Goal: Information Seeking & Learning: Learn about a topic

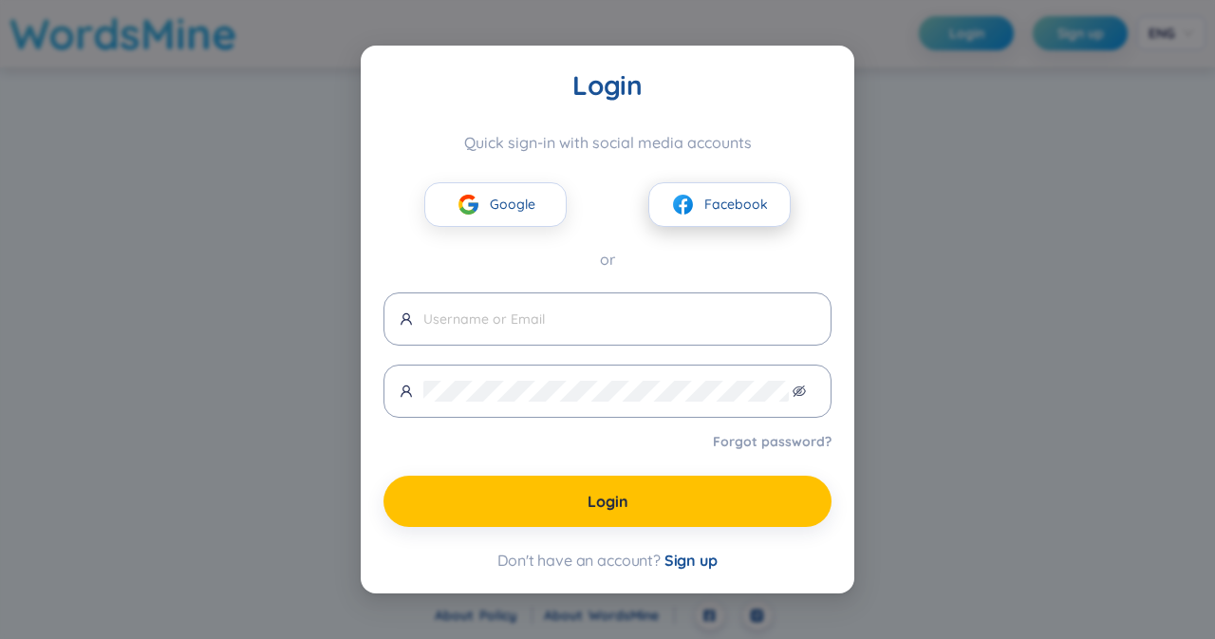
click at [691, 210] on img at bounding box center [683, 205] width 24 height 24
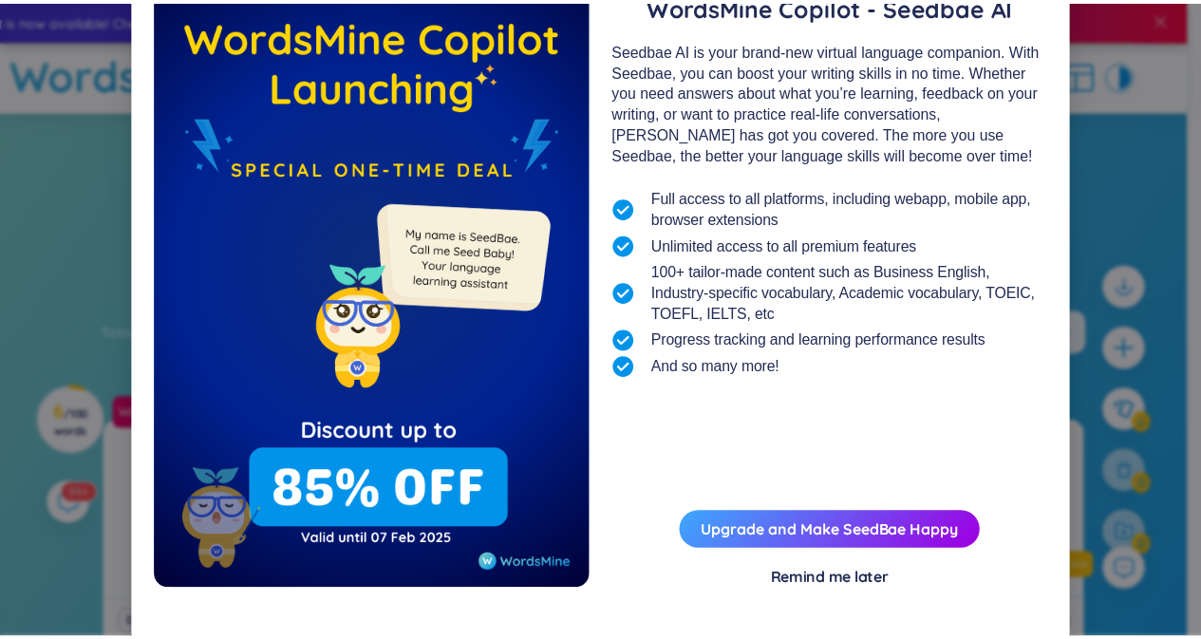
scroll to position [122, 0]
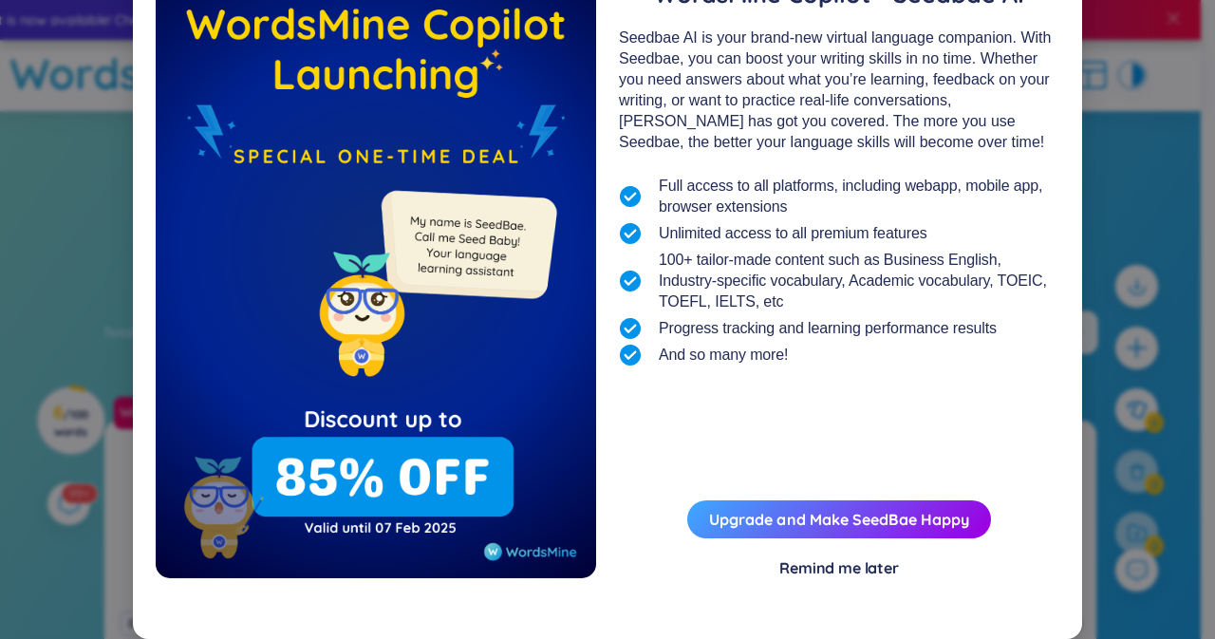
click at [852, 559] on div "Remind me later" at bounding box center [839, 567] width 120 height 21
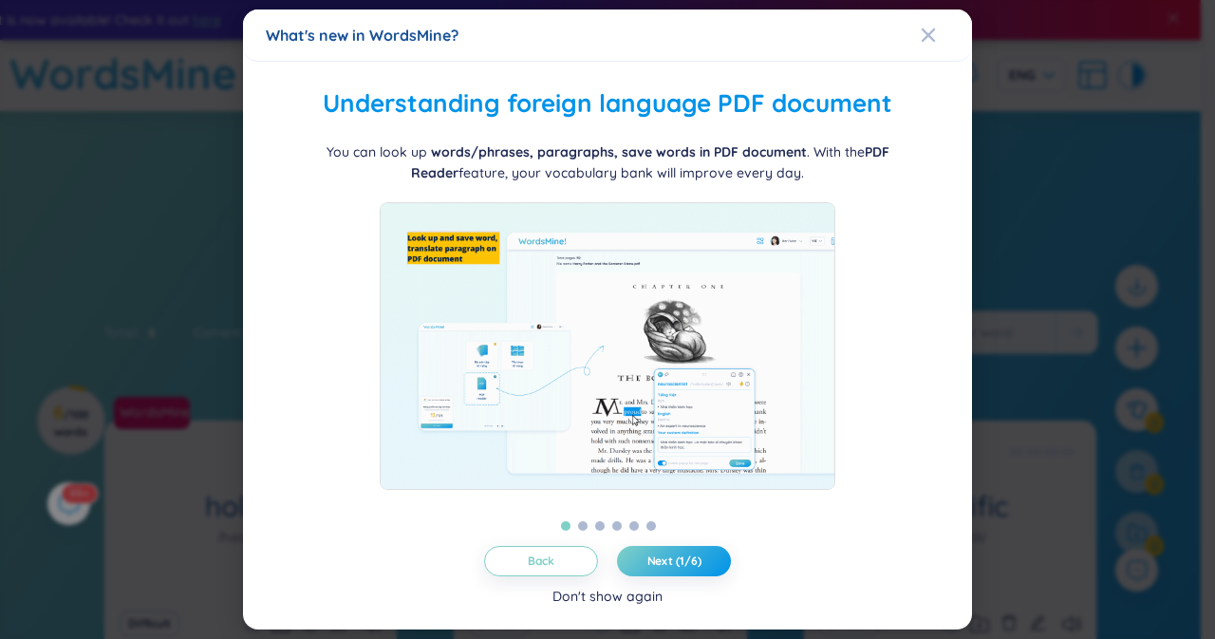
click at [596, 595] on div "Don't show again" at bounding box center [607, 596] width 110 height 21
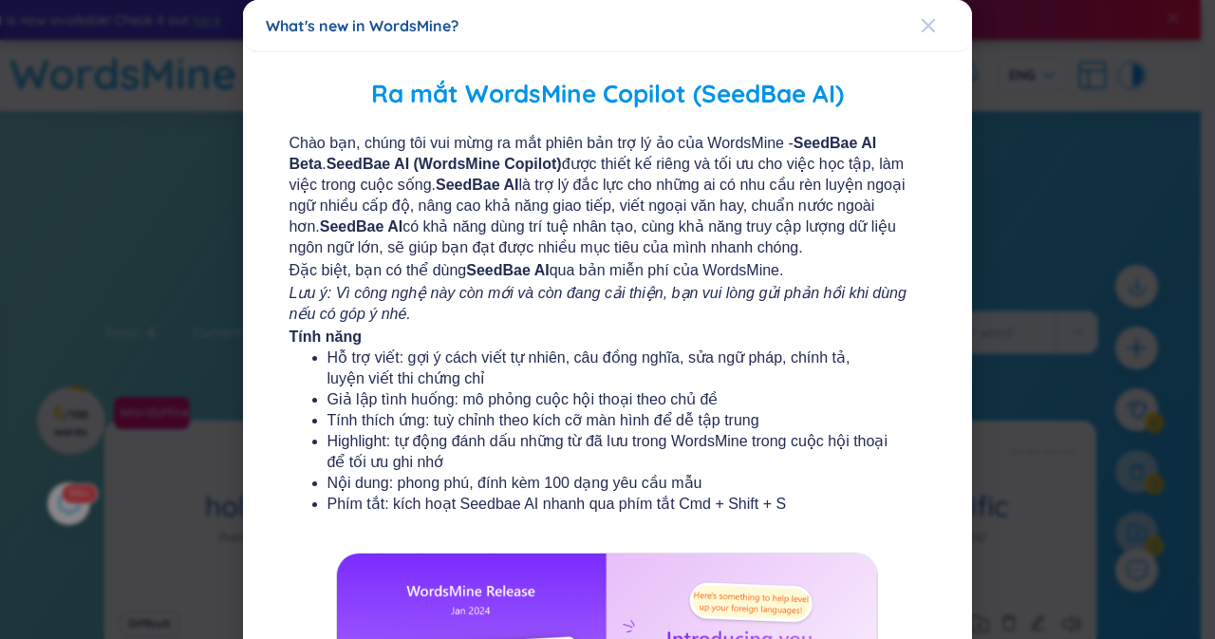
click at [922, 36] on div "Close" at bounding box center [928, 25] width 15 height 51
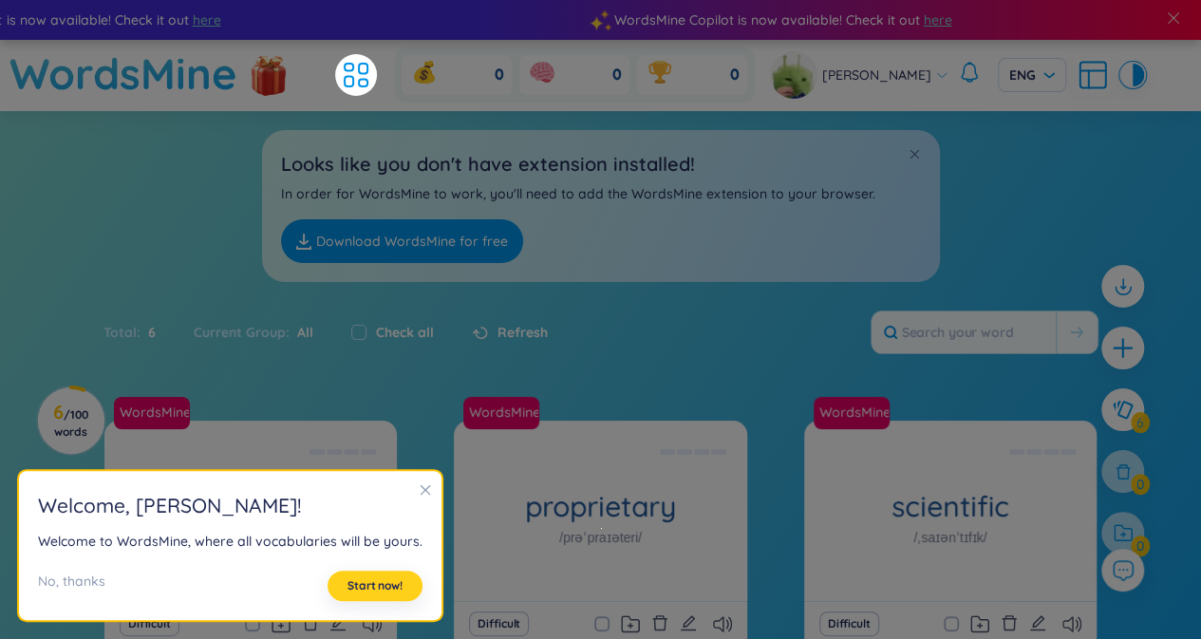
click at [364, 576] on button "Start now!" at bounding box center [374, 585] width 95 height 30
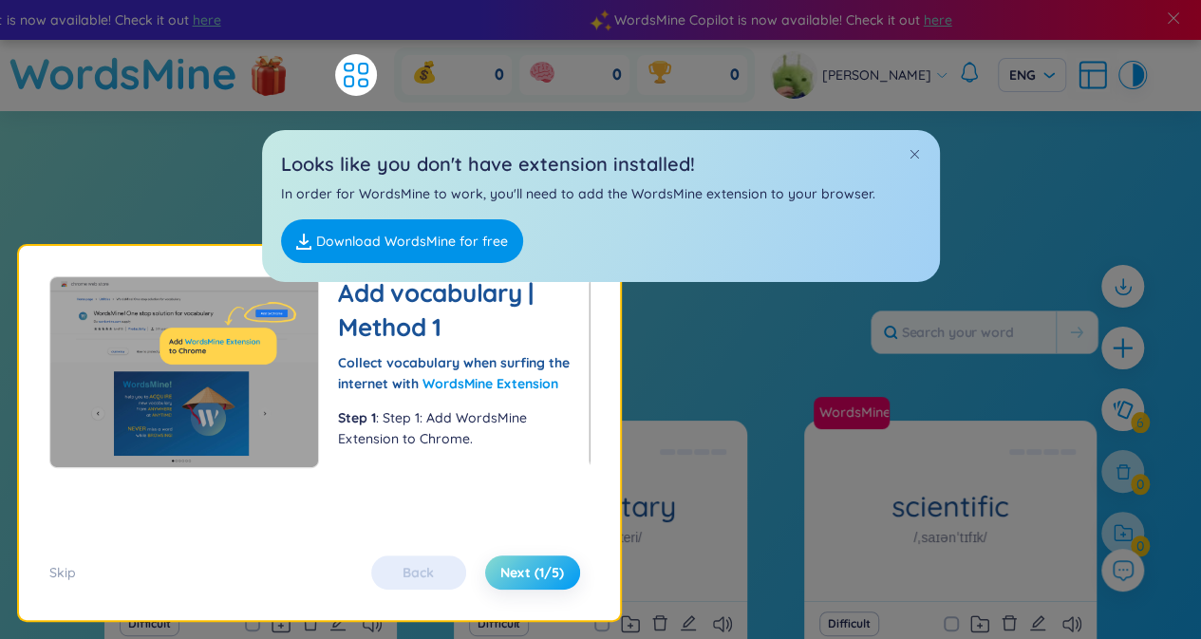
click at [524, 574] on span "Next (1/5)" at bounding box center [532, 572] width 64 height 19
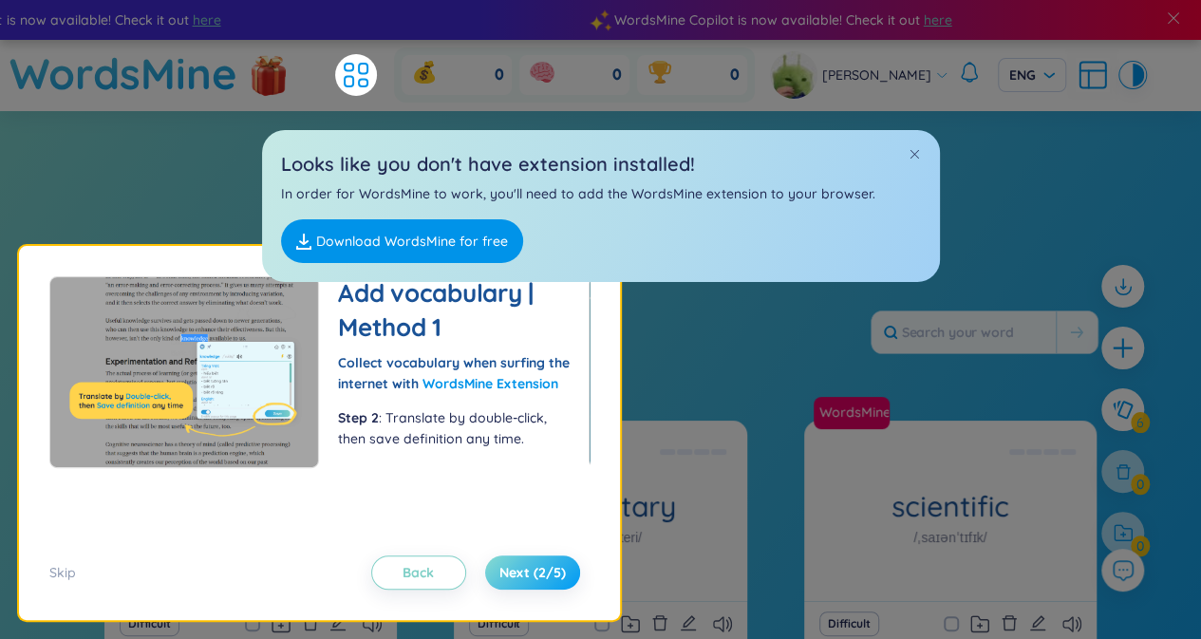
click at [524, 574] on span "Next (2/5)" at bounding box center [532, 572] width 66 height 19
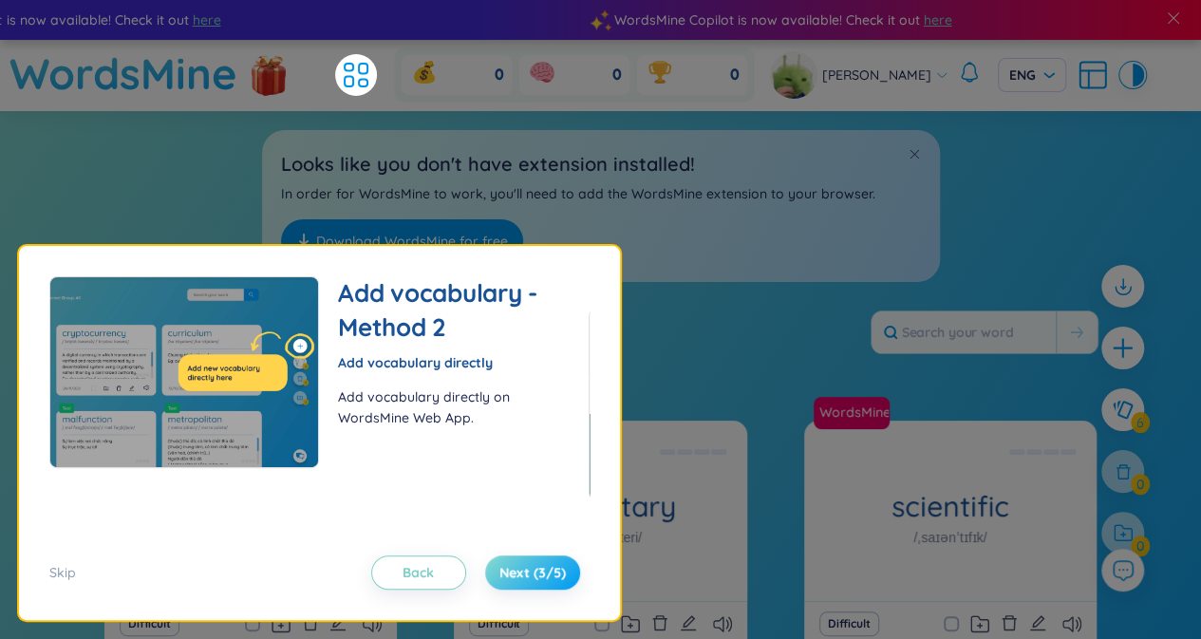
click at [524, 574] on span "Next (3/5)" at bounding box center [532, 572] width 66 height 19
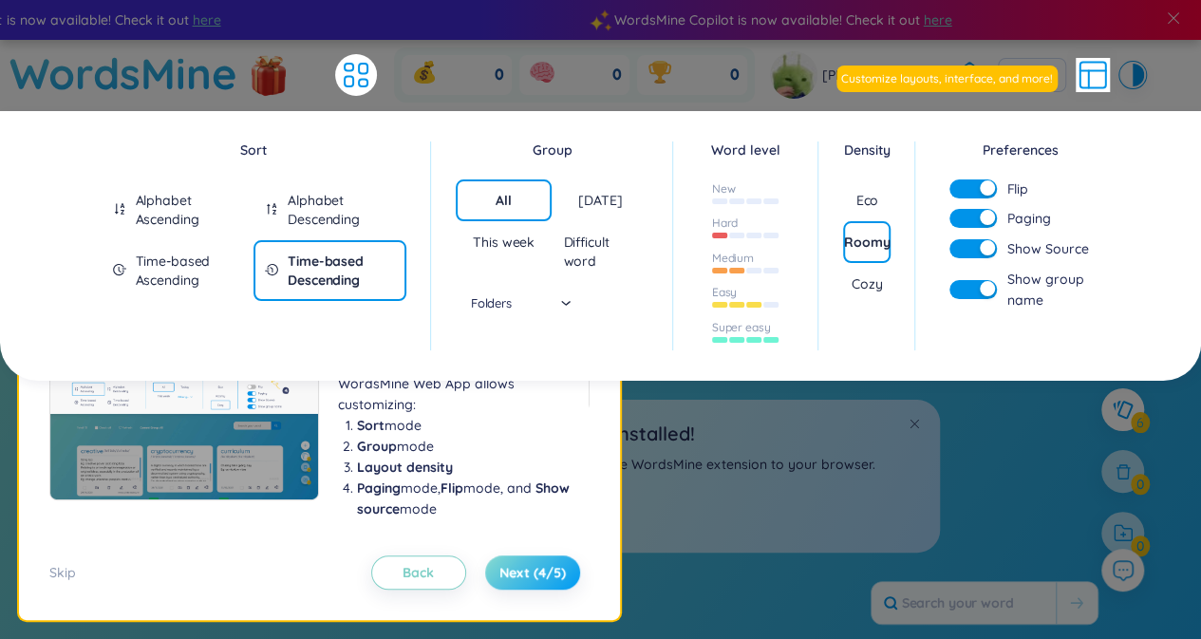
click at [524, 574] on span "Next (4/5)" at bounding box center [532, 572] width 66 height 19
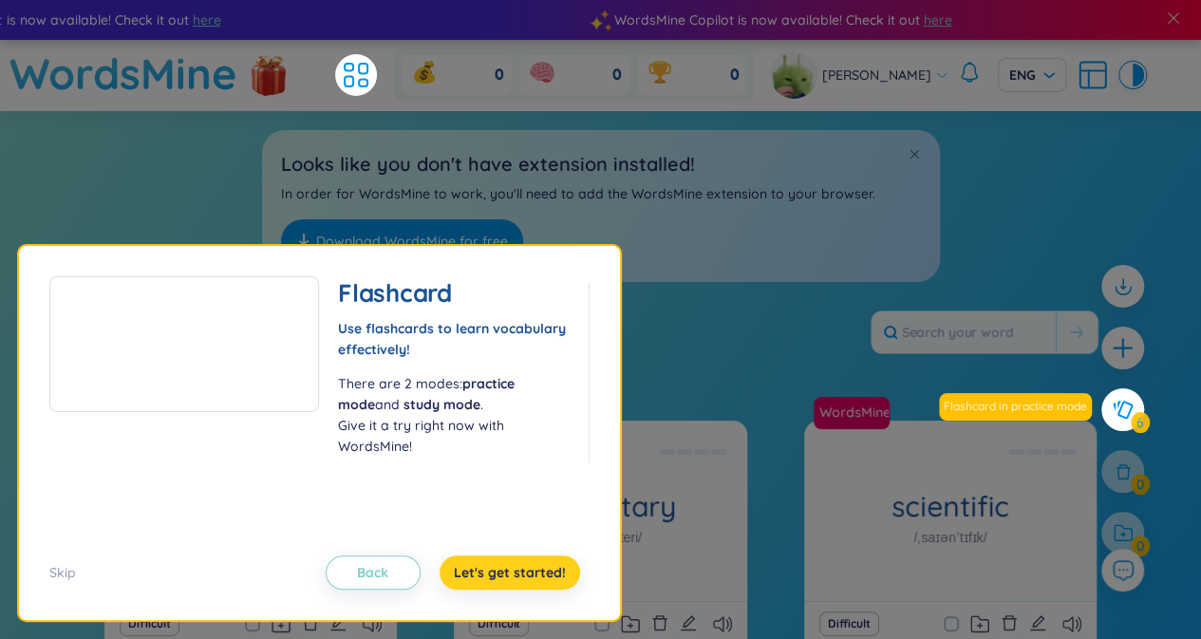
click at [524, 574] on span "Let's get started!" at bounding box center [510, 572] width 112 height 19
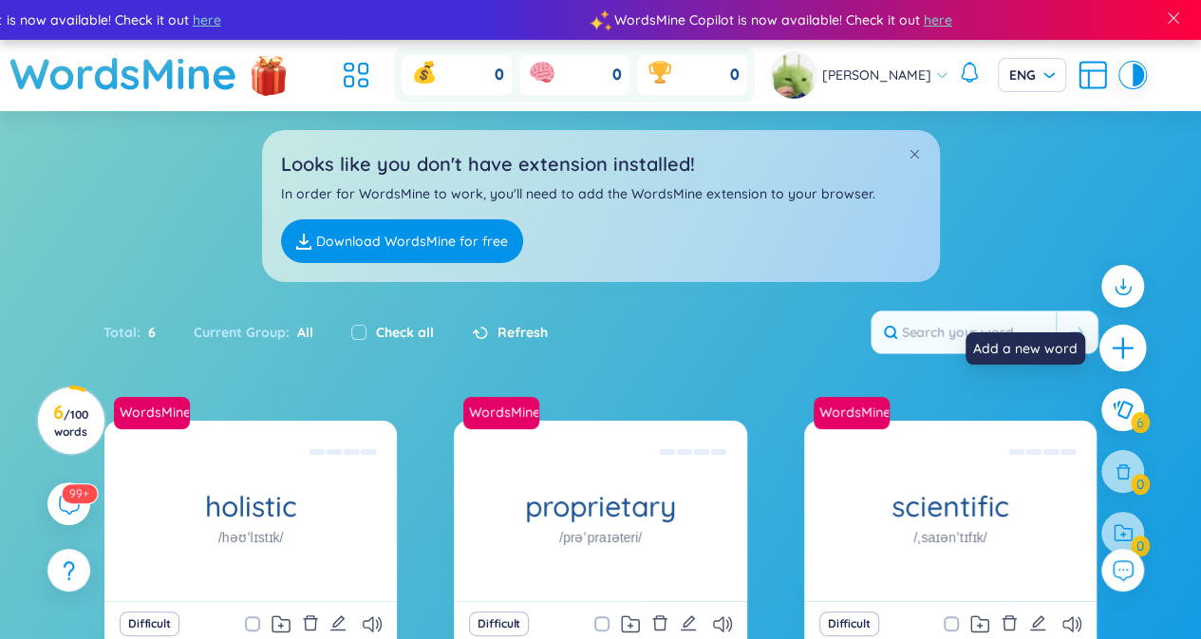
click at [1124, 345] on icon "plus" at bounding box center [1123, 348] width 27 height 27
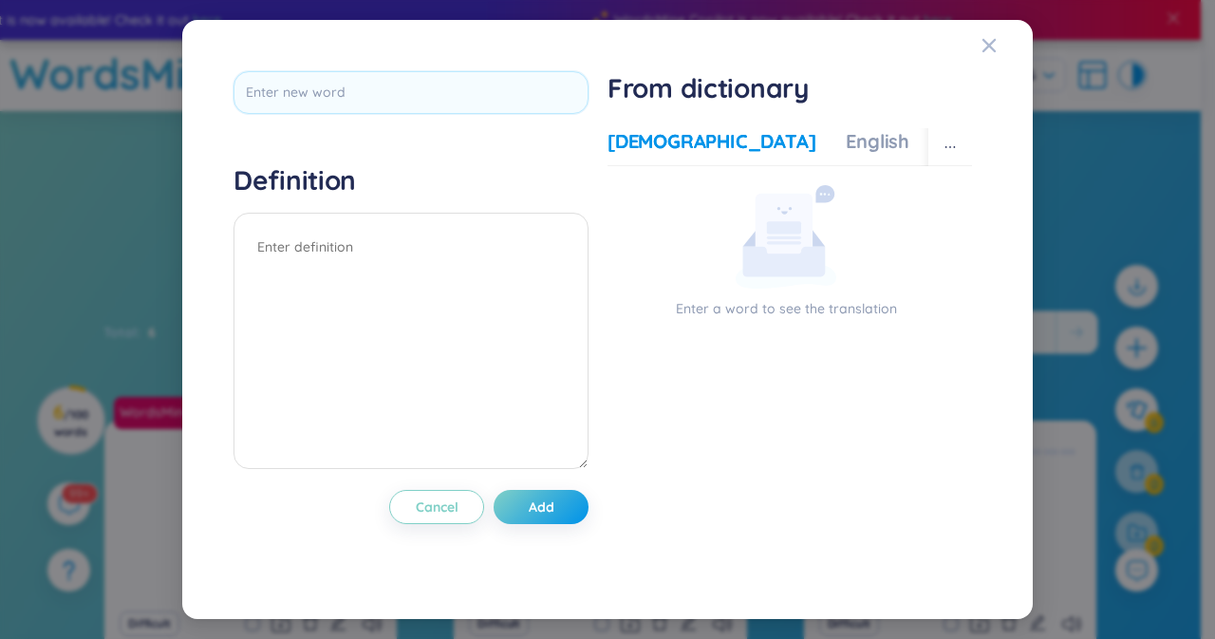
click at [1101, 146] on div "Definition Cancel Add From dictionary Vietnamese English More examples Enter a …" at bounding box center [607, 319] width 1215 height 639
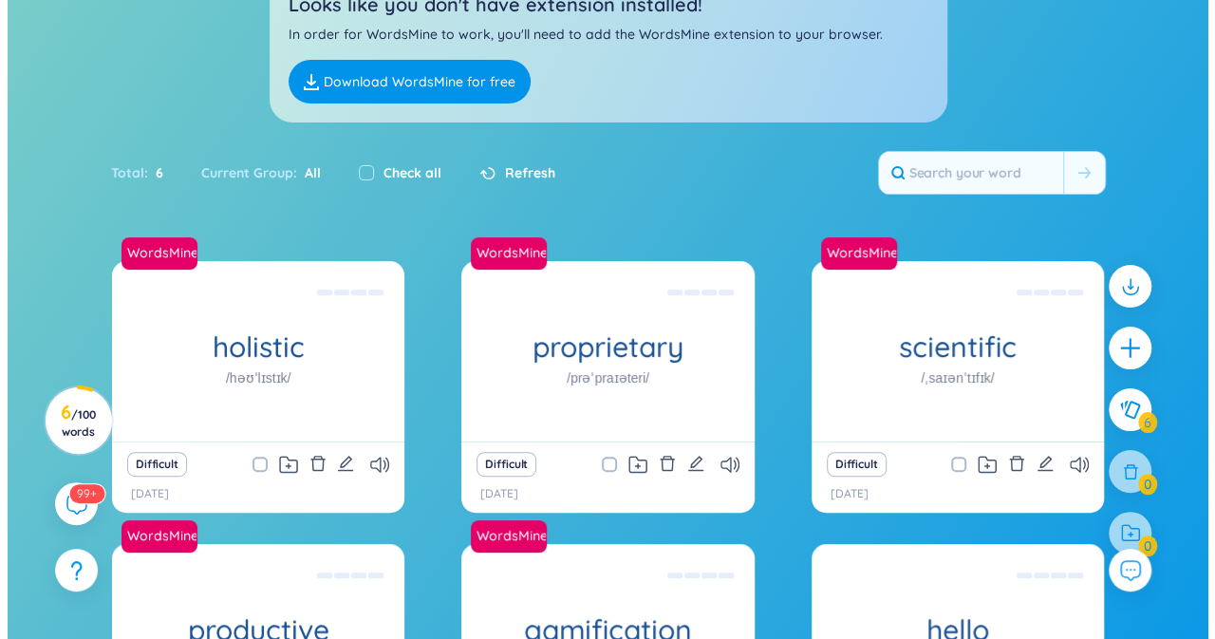
scroll to position [203, 0]
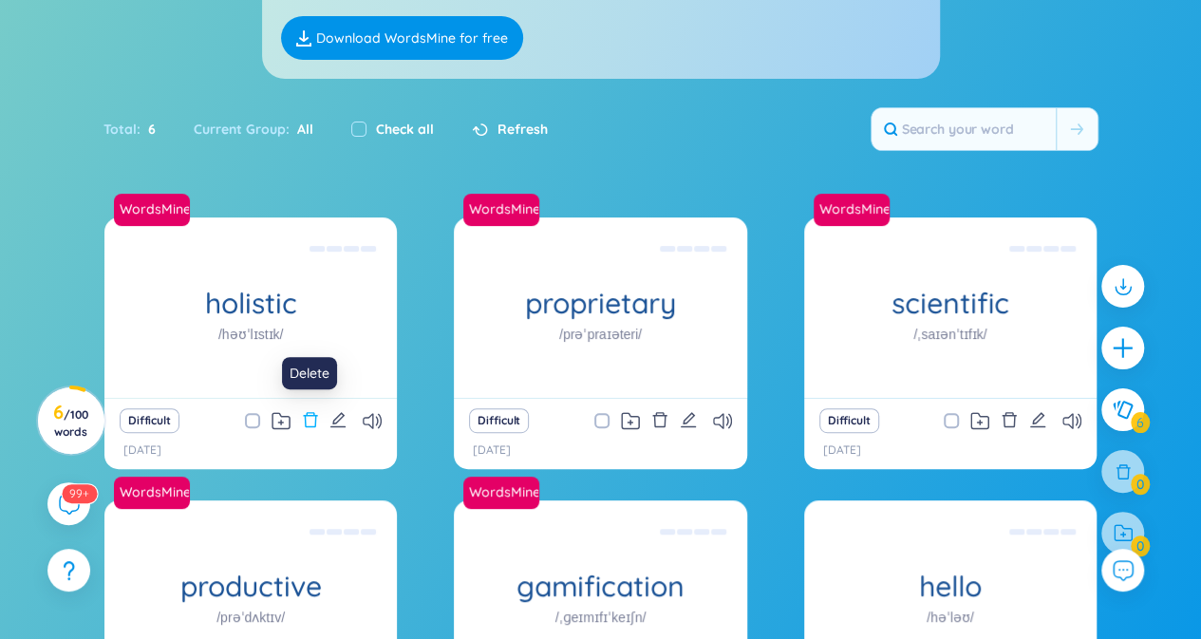
click at [310, 420] on icon "delete" at bounding box center [310, 419] width 17 height 17
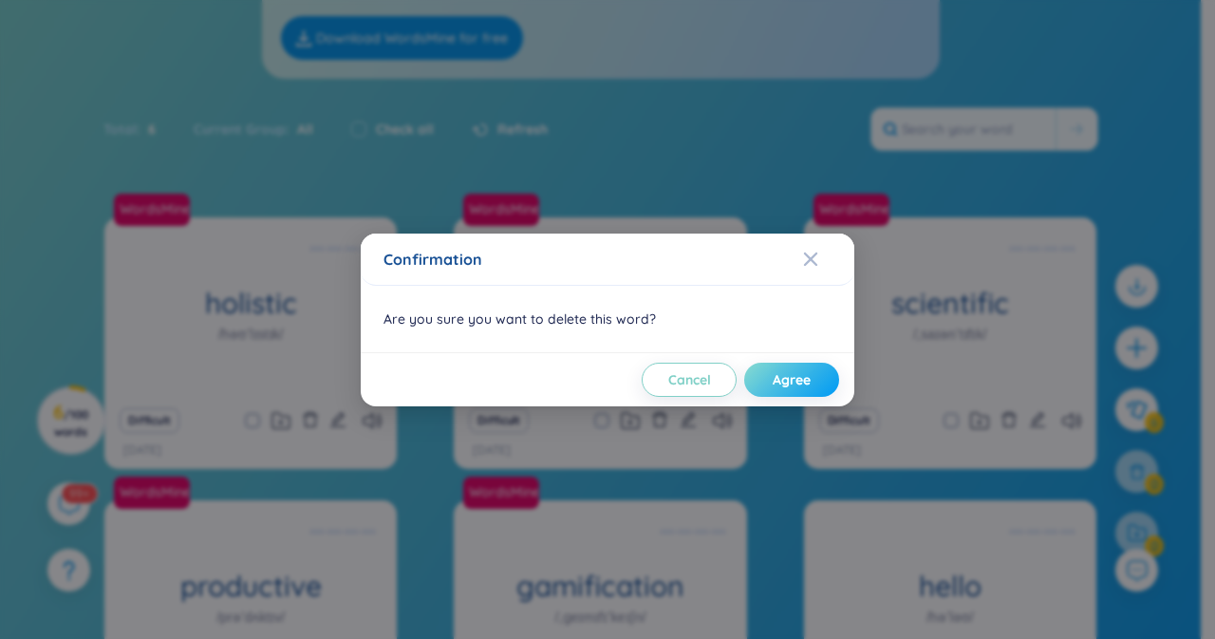
click at [787, 380] on span "Agree" at bounding box center [792, 379] width 38 height 19
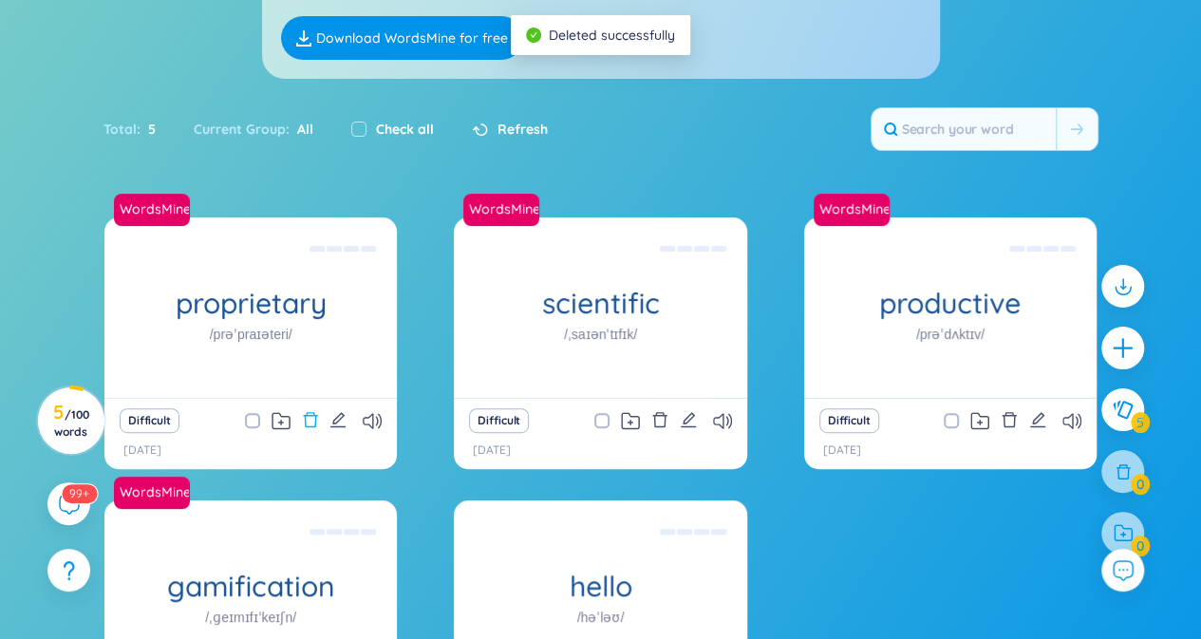
click at [313, 422] on icon "delete" at bounding box center [310, 419] width 17 height 17
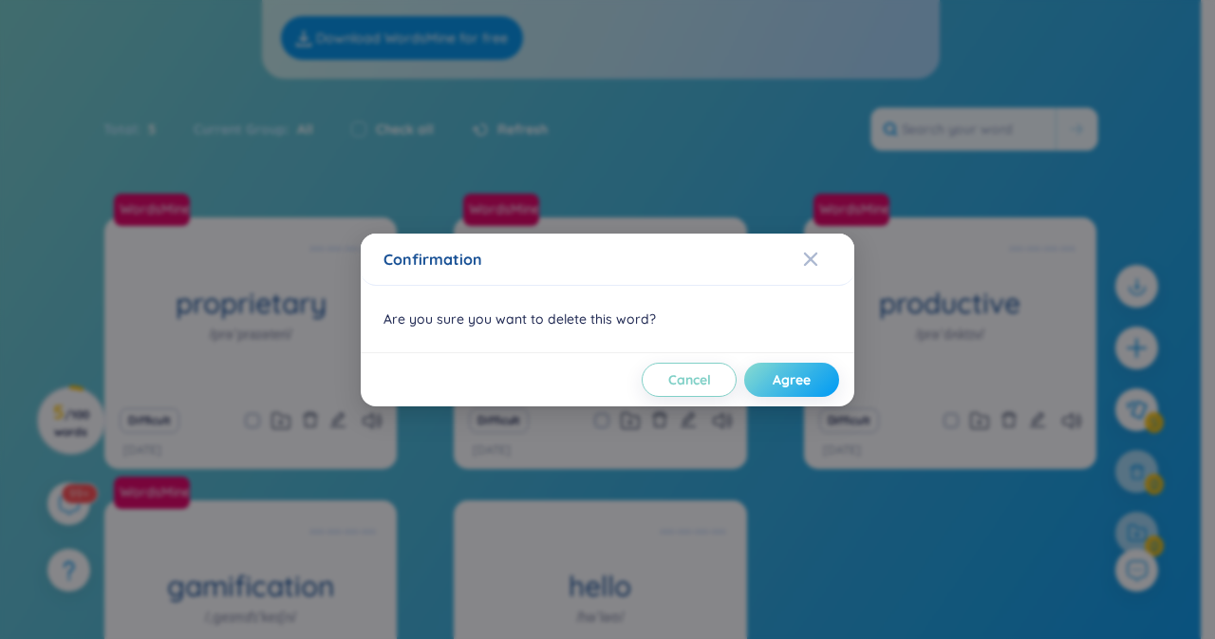
click at [786, 370] on span "Agree" at bounding box center [792, 379] width 38 height 19
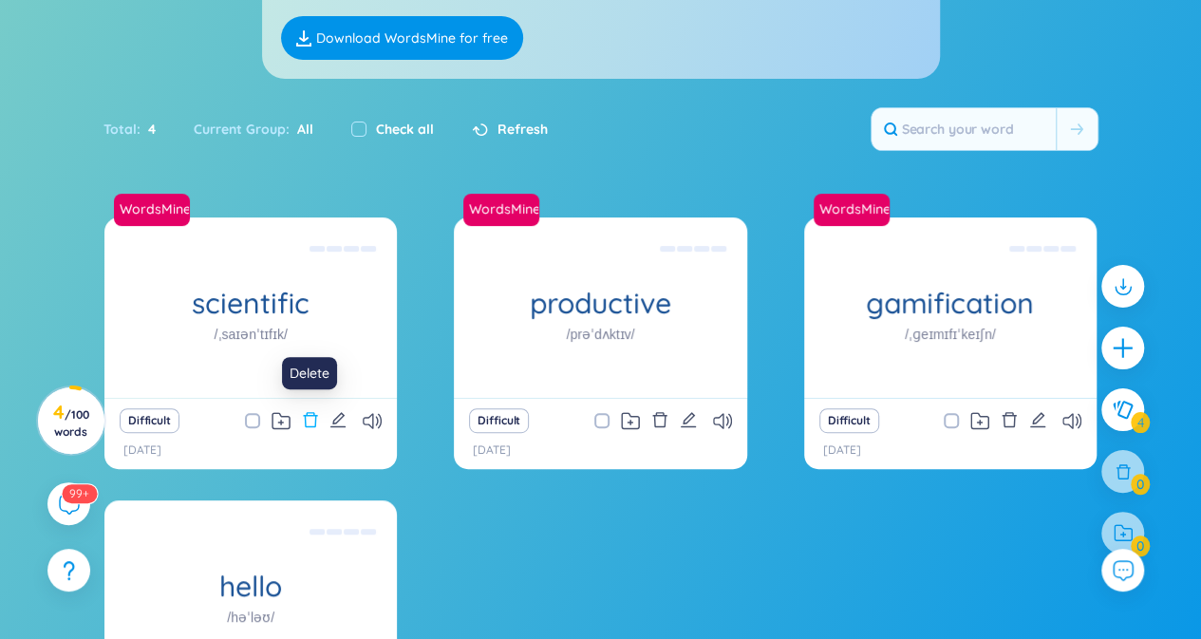
click at [308, 415] on icon "delete" at bounding box center [310, 419] width 14 height 15
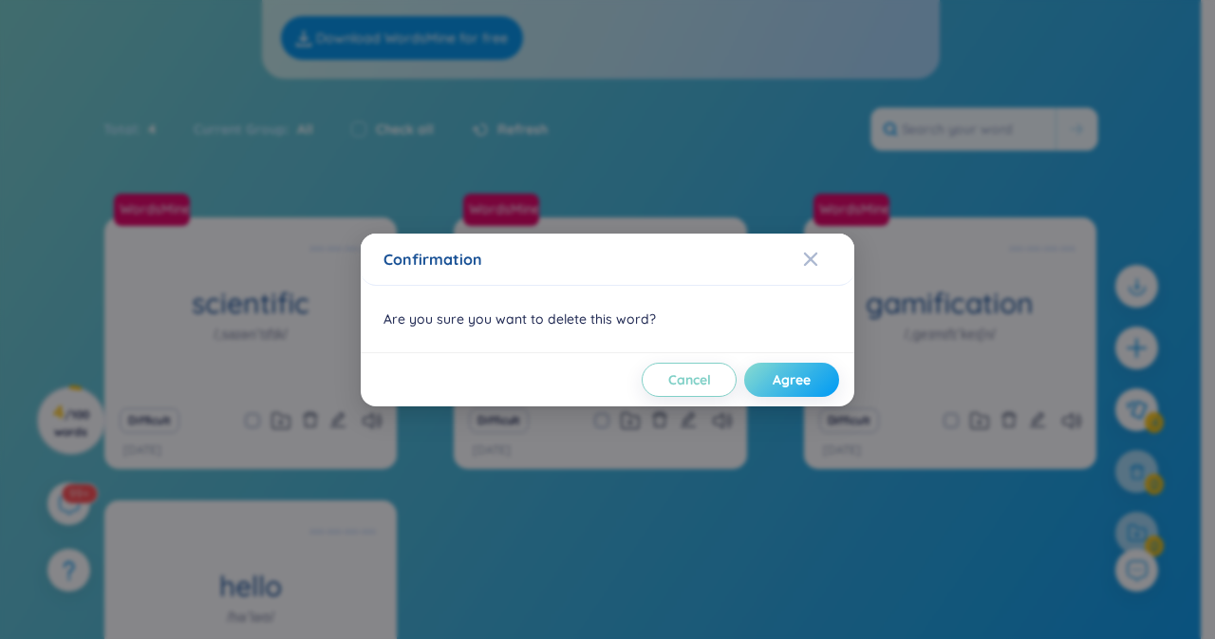
click at [817, 374] on button "Agree" at bounding box center [791, 380] width 95 height 34
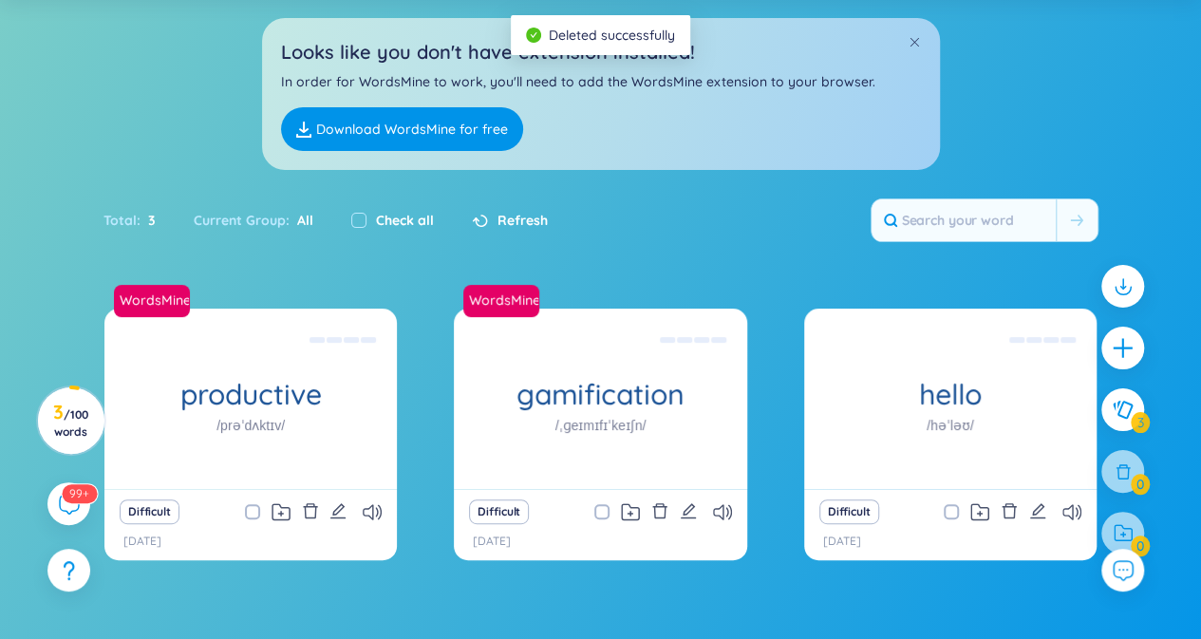
scroll to position [0, 0]
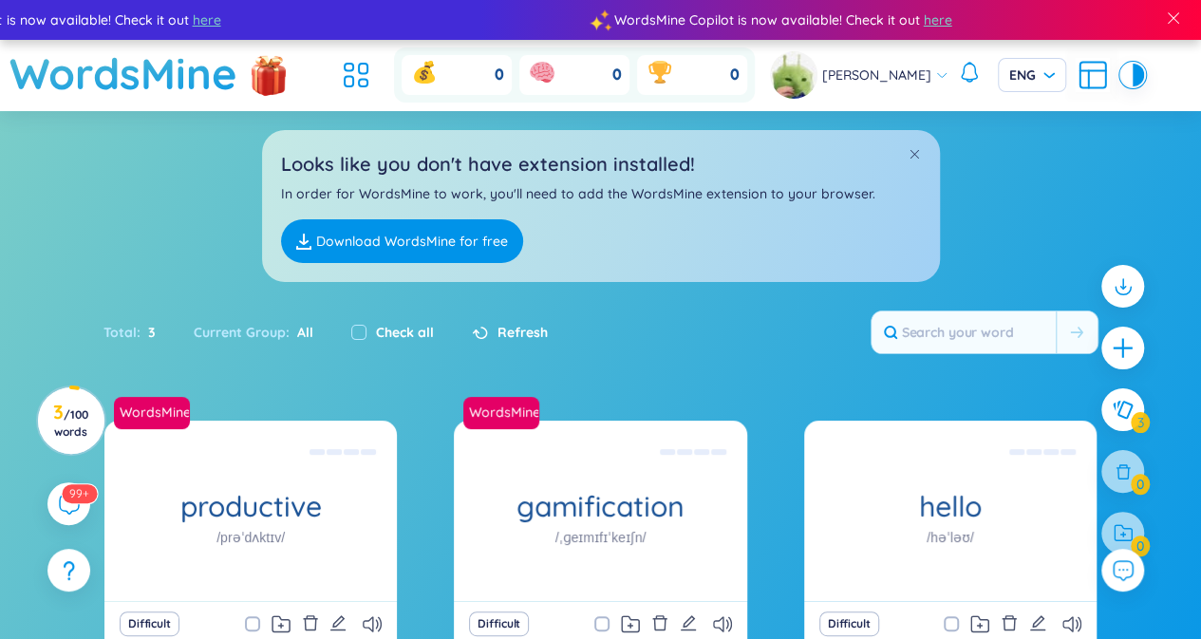
click at [417, 247] on link "Download WordsMine for free" at bounding box center [402, 241] width 242 height 44
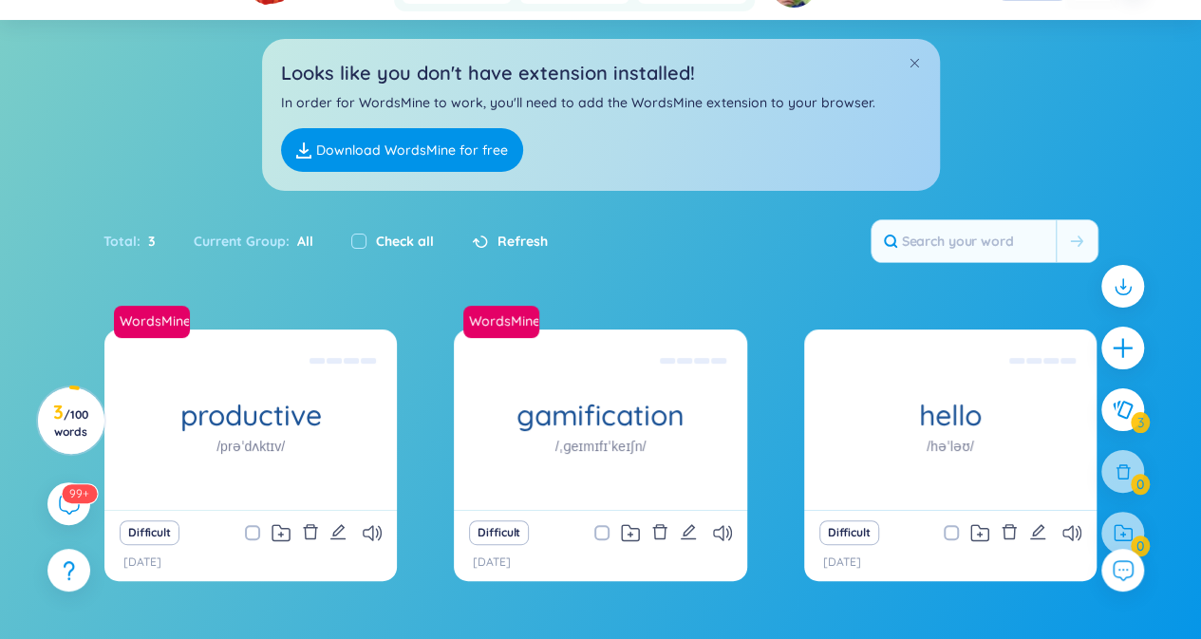
scroll to position [202, 0]
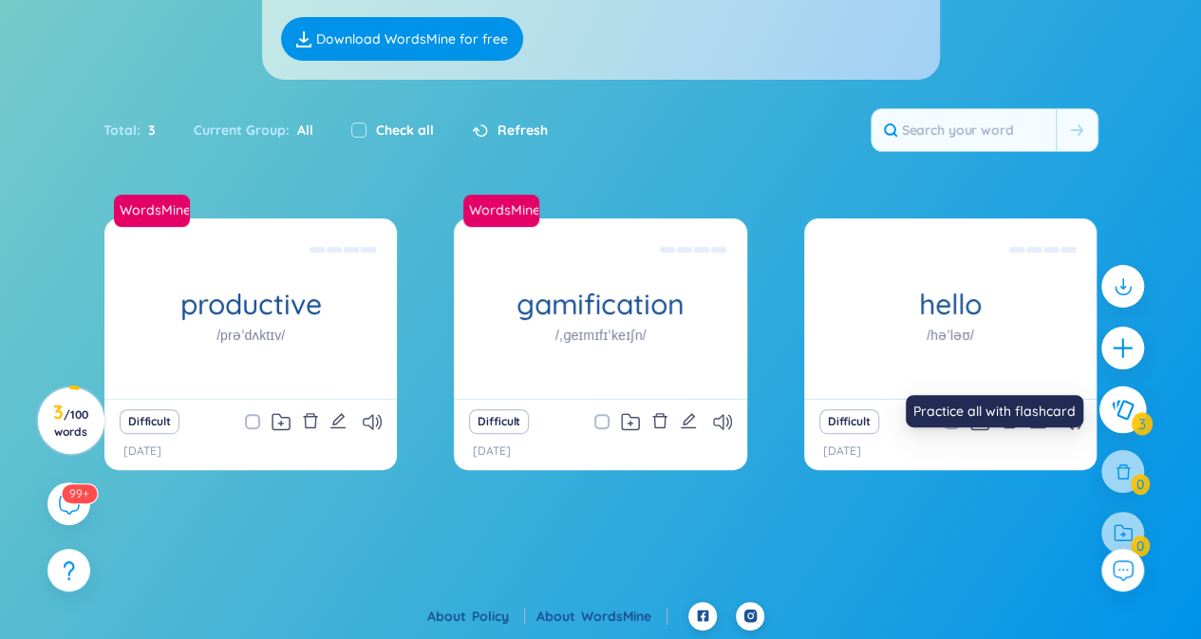
click at [1125, 420] on button at bounding box center [1122, 409] width 47 height 47
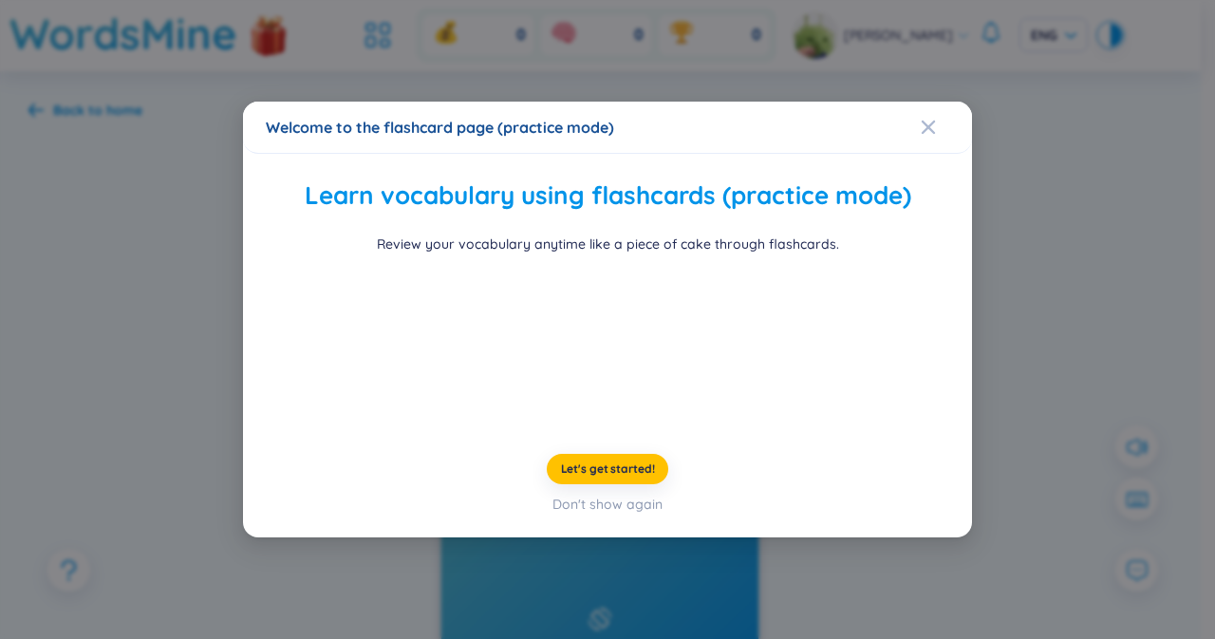
click at [1037, 271] on div "Welcome to the flashcard page (practice mode) Learn vocabulary using flashcards…" at bounding box center [607, 319] width 1215 height 639
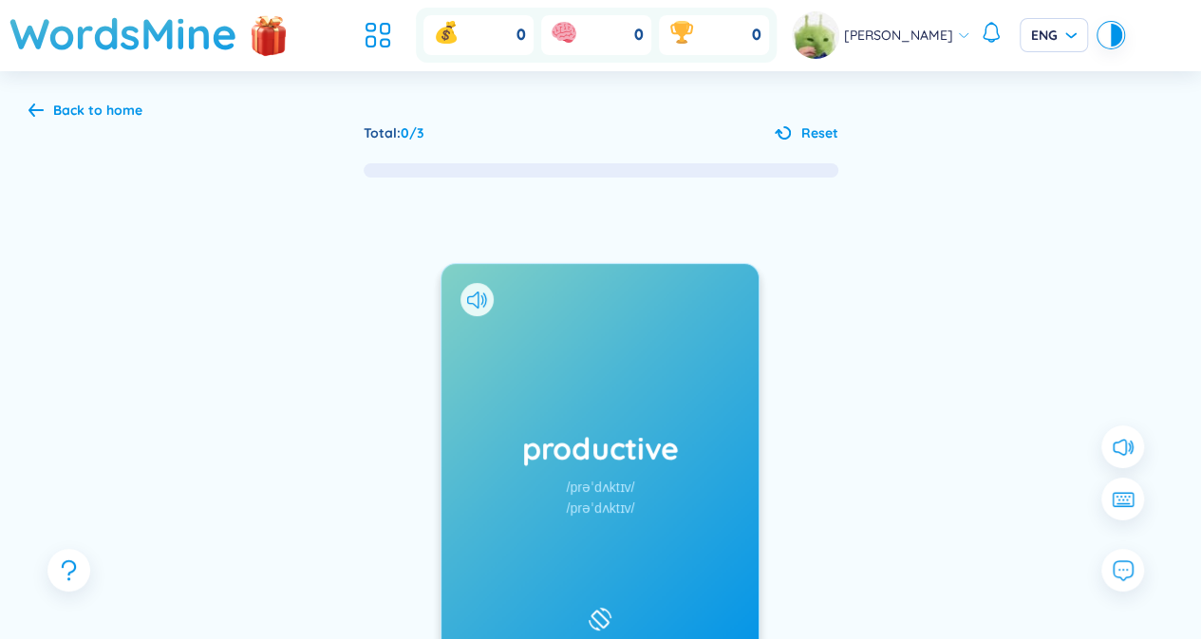
click at [36, 103] on icon at bounding box center [35, 110] width 15 height 14
